Goal: Find specific page/section: Find specific page/section

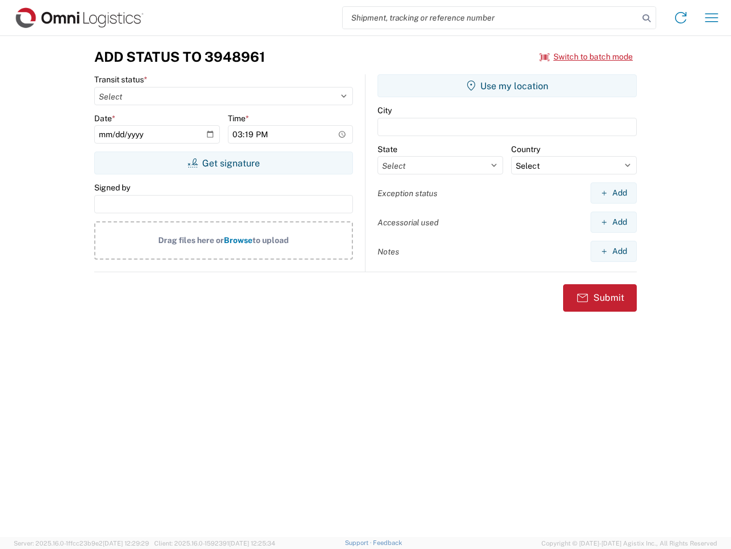
click at [491, 18] on input "search" at bounding box center [491, 18] width 296 height 22
click at [647, 18] on icon at bounding box center [647, 18] width 16 height 16
click at [681, 18] on icon at bounding box center [681, 18] width 18 height 18
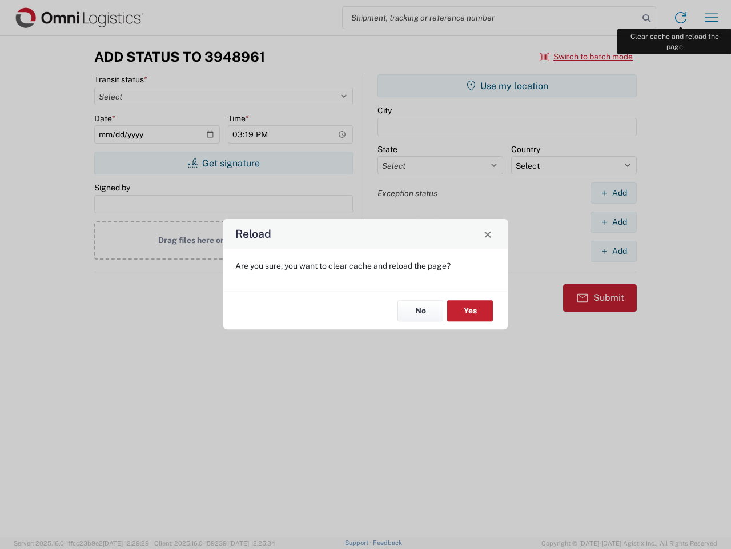
click at [712, 18] on div "Reload Are you sure, you want to clear cache and reload the page? No Yes" at bounding box center [365, 274] width 731 height 549
click at [587, 57] on div "Reload Are you sure, you want to clear cache and reload the page? No Yes" at bounding box center [365, 274] width 731 height 549
click at [223, 163] on div "Reload Are you sure, you want to clear cache and reload the page? No Yes" at bounding box center [365, 274] width 731 height 549
click at [507, 86] on div "Reload Are you sure, you want to clear cache and reload the page? No Yes" at bounding box center [365, 274] width 731 height 549
click at [614, 193] on div "Reload Are you sure, you want to clear cache and reload the page? No Yes" at bounding box center [365, 274] width 731 height 549
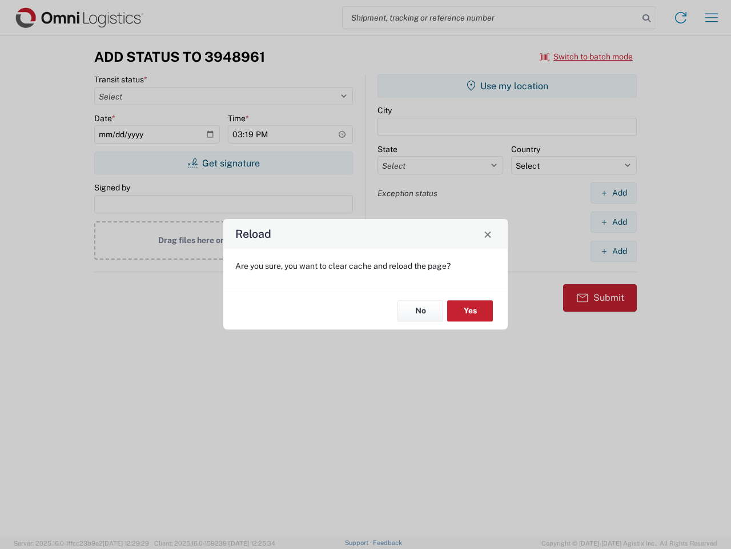
click at [614, 222] on div "Reload Are you sure, you want to clear cache and reload the page? No Yes" at bounding box center [365, 274] width 731 height 549
click at [614, 251] on div "Reload Are you sure, you want to clear cache and reload the page? No Yes" at bounding box center [365, 274] width 731 height 549
